Goal: Task Accomplishment & Management: Use online tool/utility

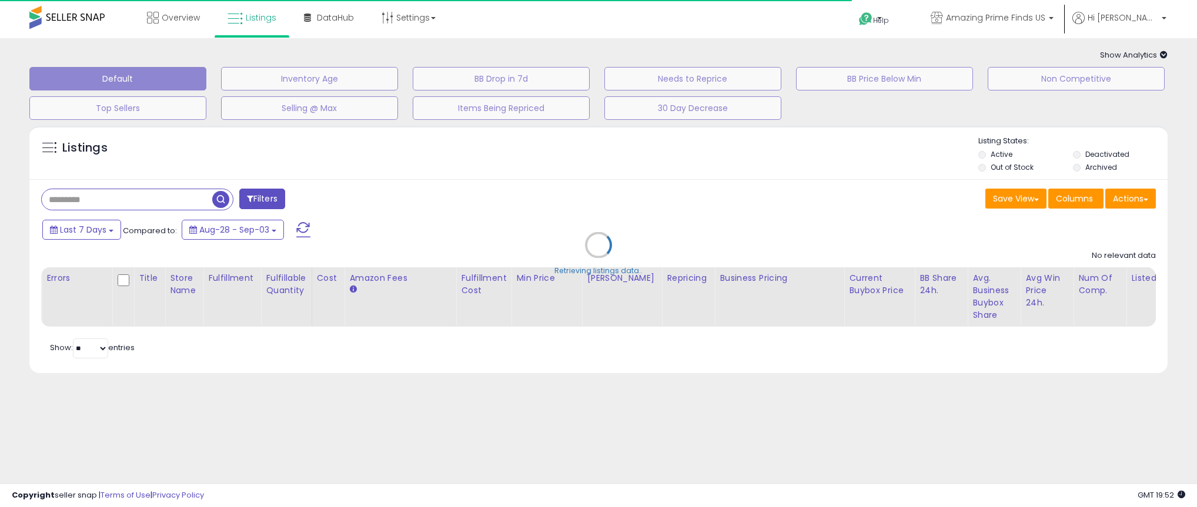
click at [135, 198] on div "Retrieving listings data.." at bounding box center [599, 254] width 1156 height 268
click at [86, 196] on div "Retrieving listings data.." at bounding box center [599, 254] width 1156 height 268
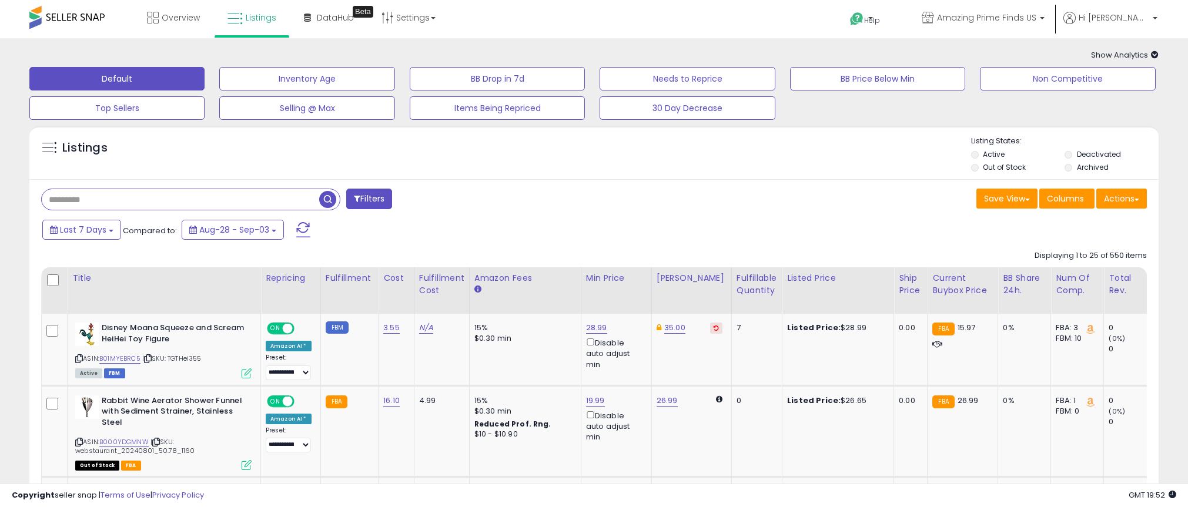
click at [163, 203] on input "text" at bounding box center [180, 199] width 277 height 21
type input "*******"
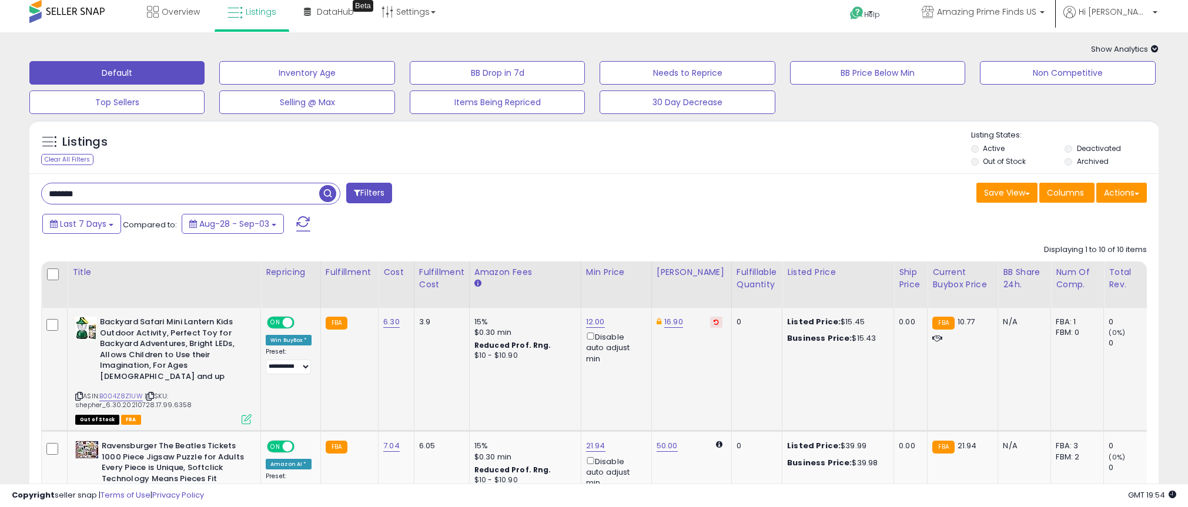
scroll to position [265, 0]
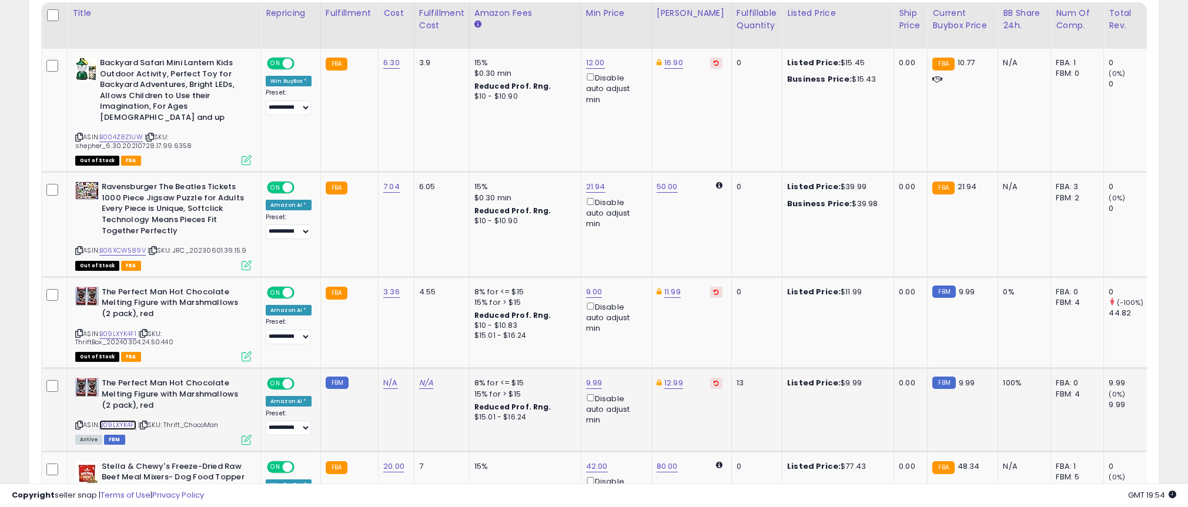
click at [118, 420] on link "B09LXYK4F1" at bounding box center [117, 425] width 37 height 10
